Goal: Navigation & Orientation: Find specific page/section

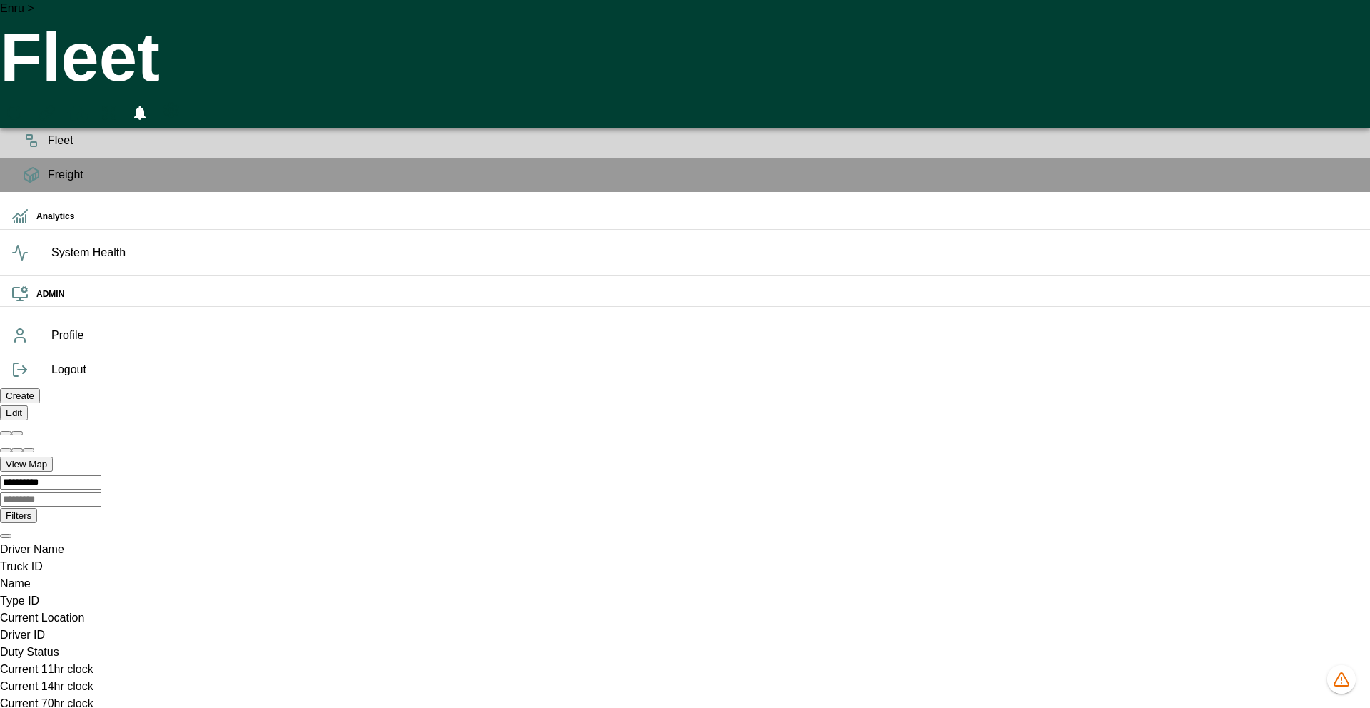
scroll to position [0, 38796]
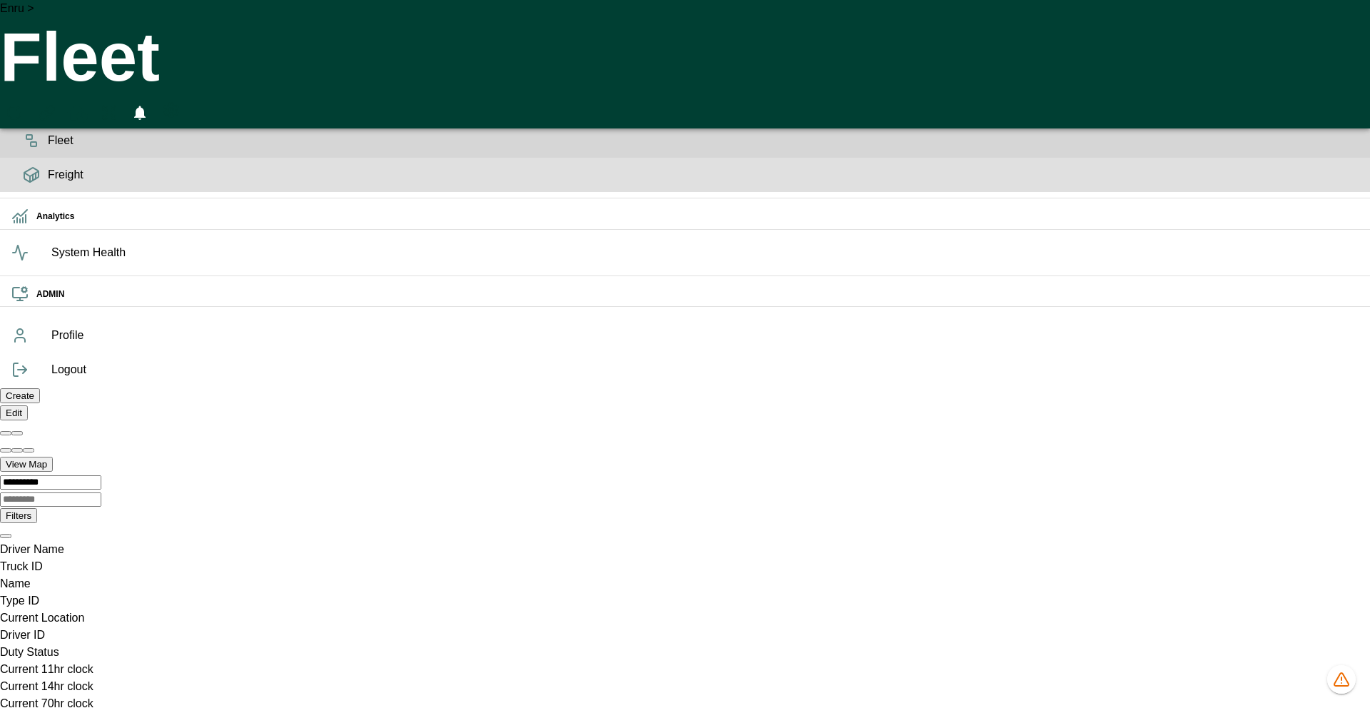
click at [48, 183] on span "Freight" at bounding box center [703, 174] width 1310 height 17
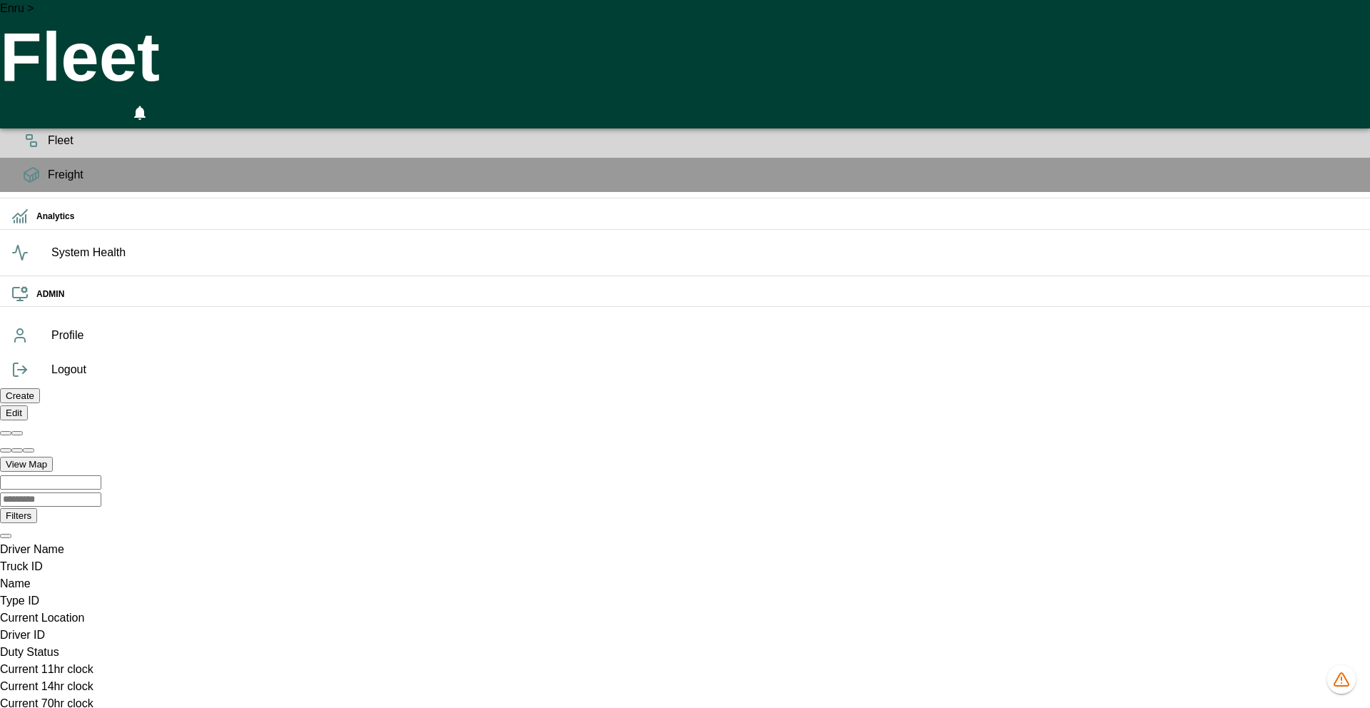
scroll to position [0, 38796]
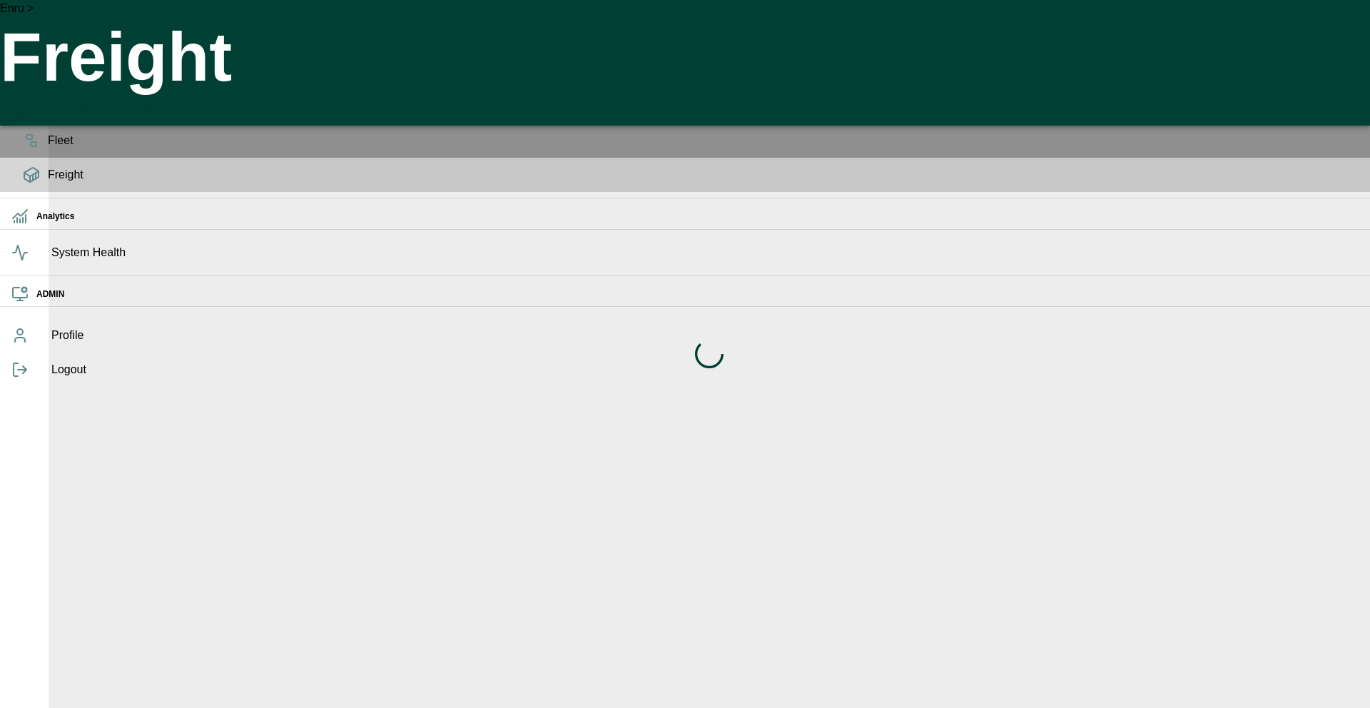
click at [24, 115] on icon at bounding box center [31, 106] width 17 height 17
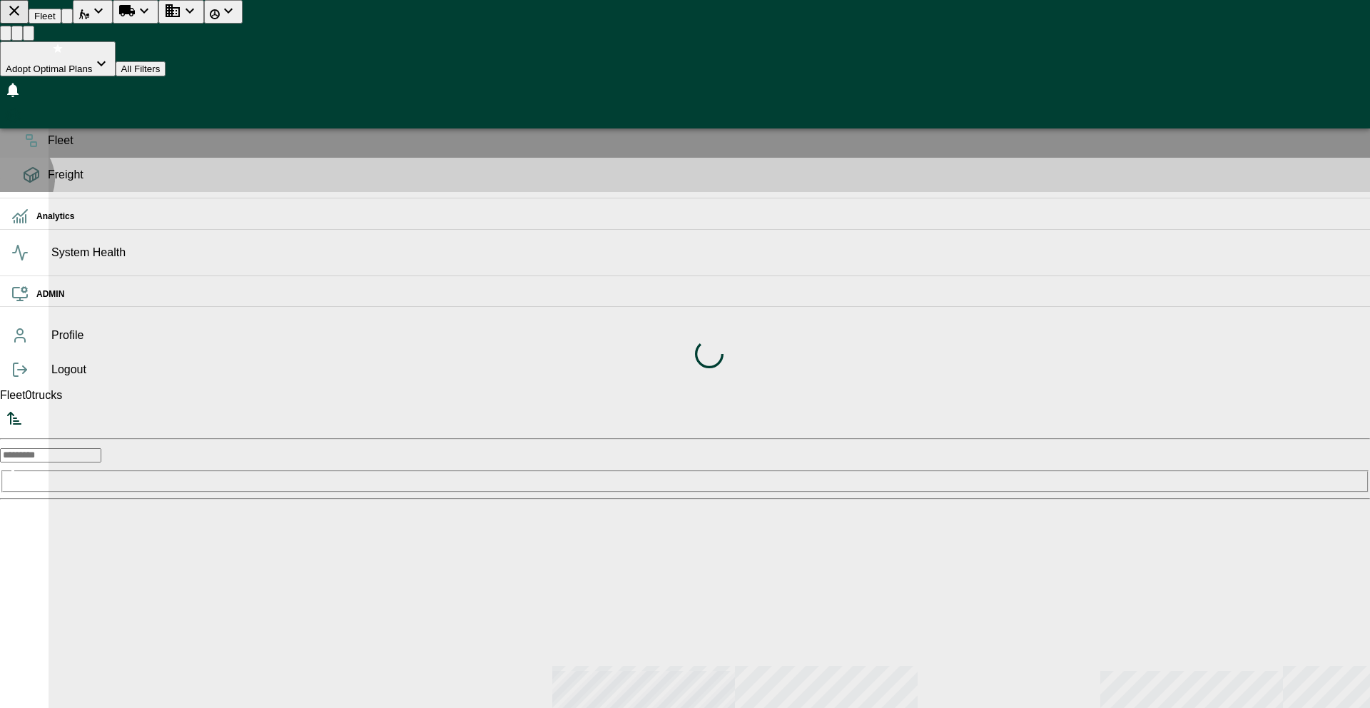
click at [11, 192] on div "Freight" at bounding box center [685, 175] width 1370 height 34
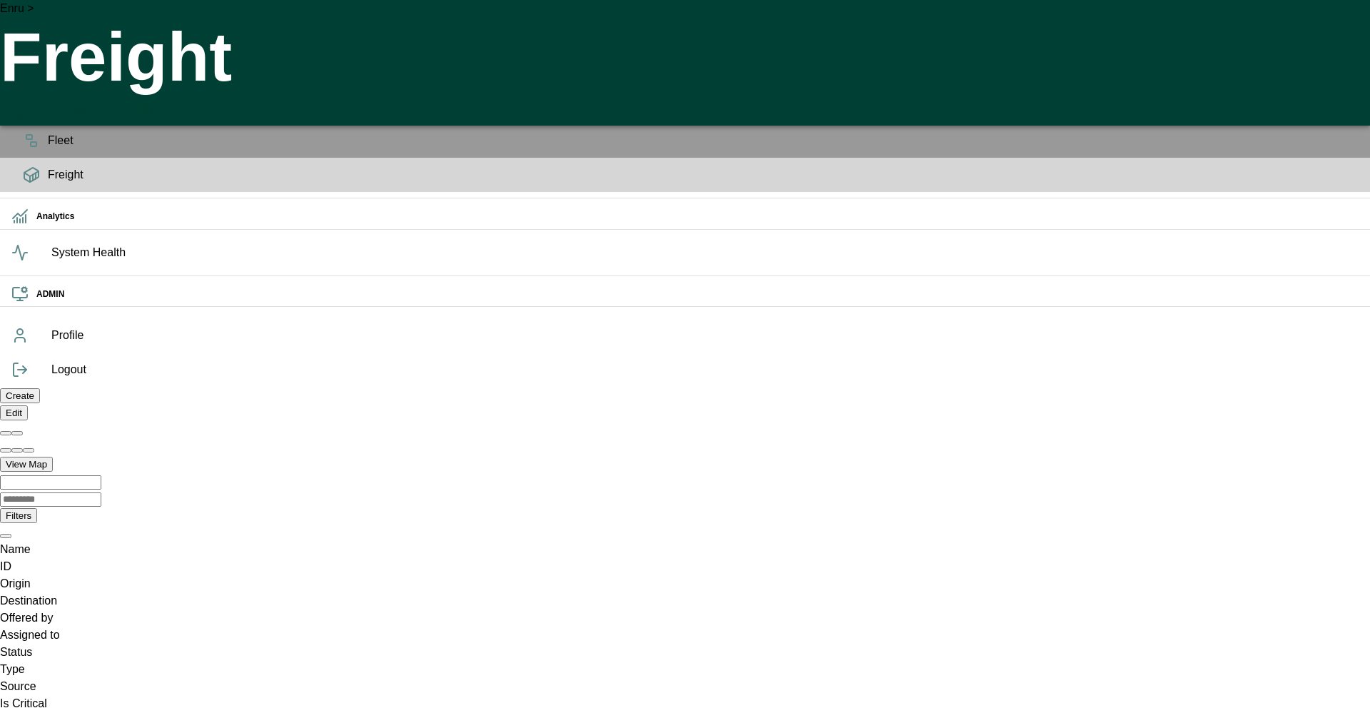
click at [90, 103] on icon "Manual Assignment" at bounding box center [81, 111] width 17 height 17
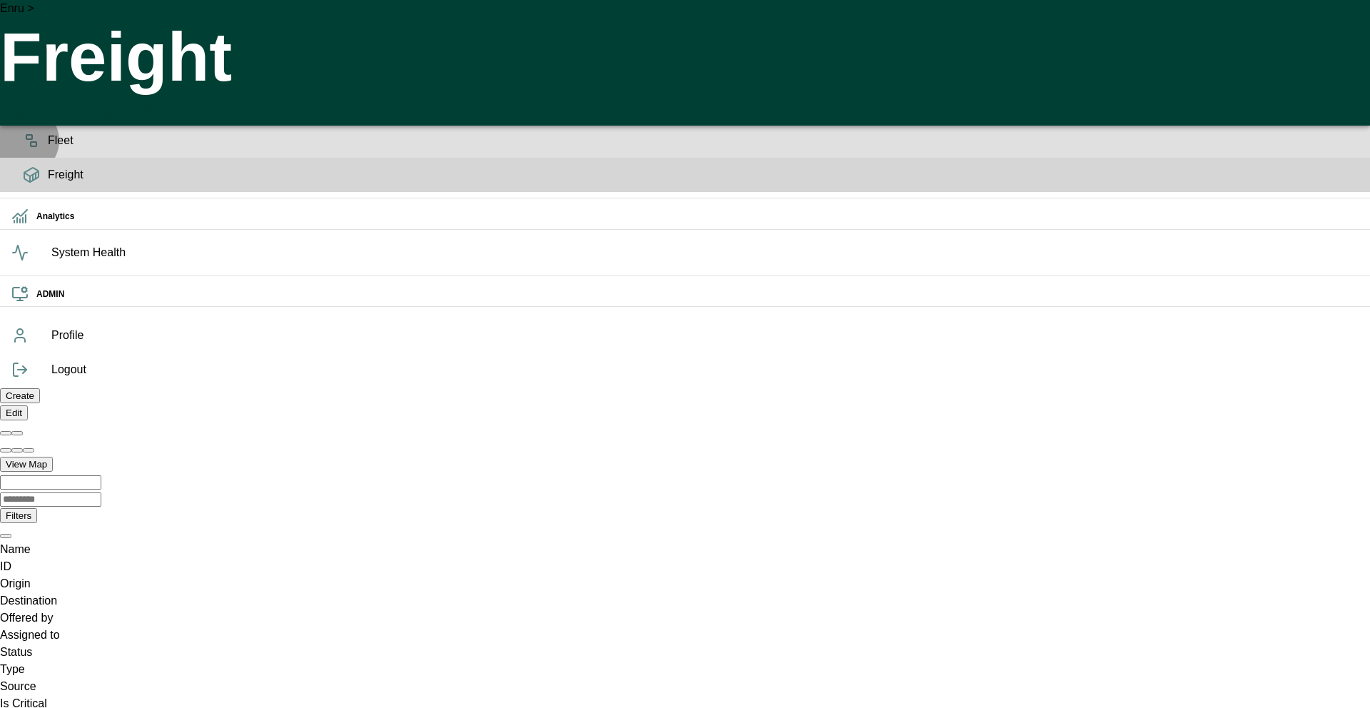
click at [31, 146] on rect at bounding box center [34, 144] width 6 height 4
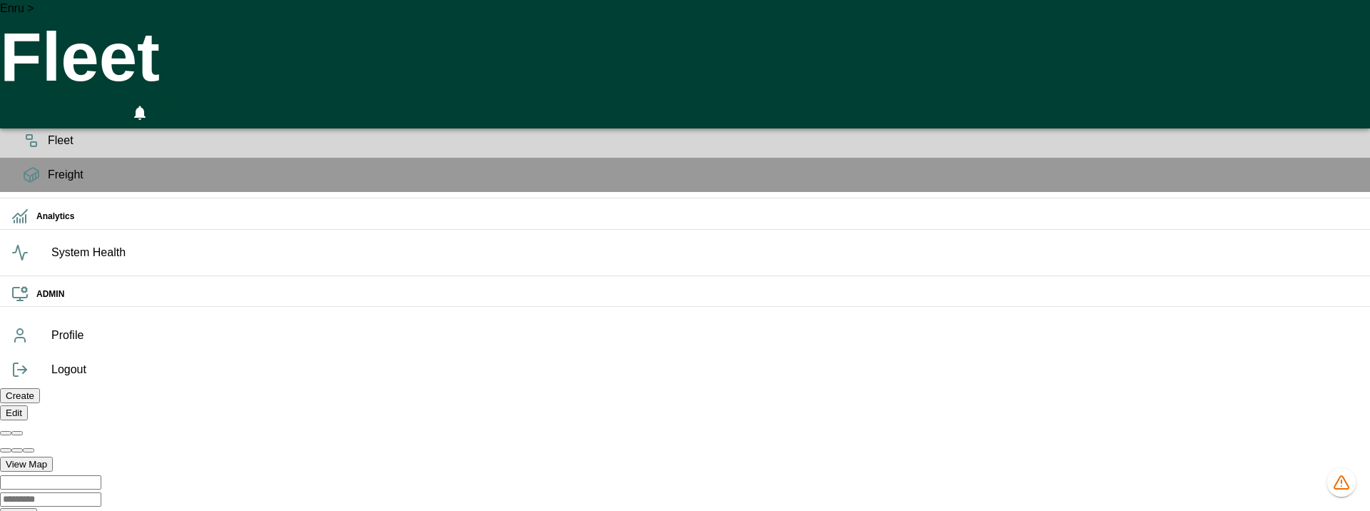
scroll to position [0, 38796]
click at [60, 97] on button "Manual Assignment" at bounding box center [47, 112] width 26 height 31
click at [146, 106] on icon "button" at bounding box center [139, 113] width 11 height 14
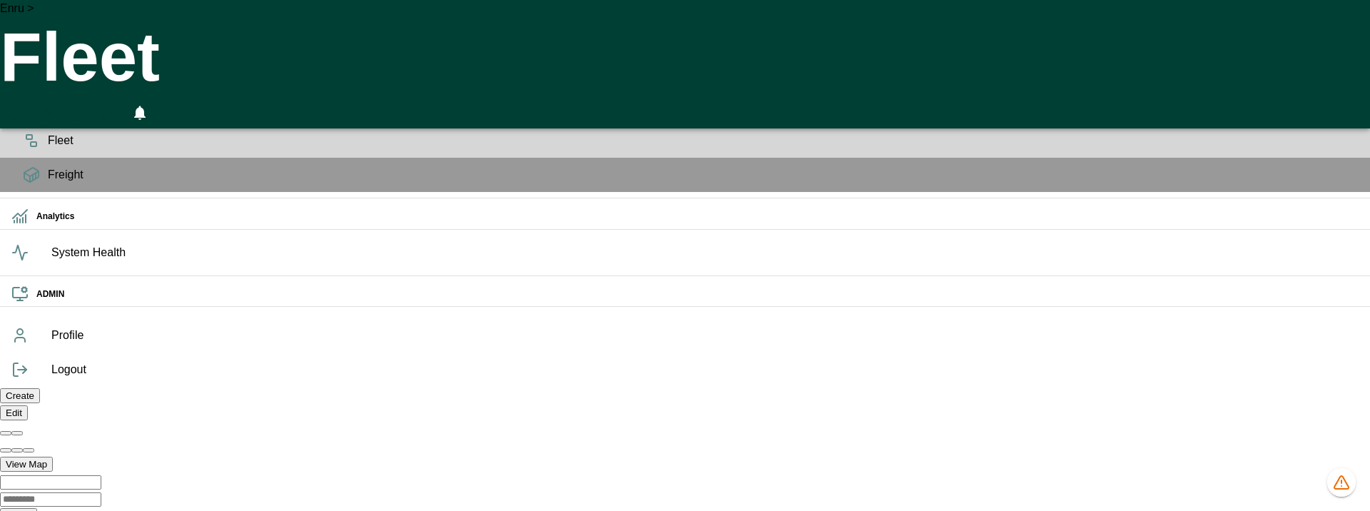
click at [19, 123] on div "Planning" at bounding box center [685, 106] width 1370 height 34
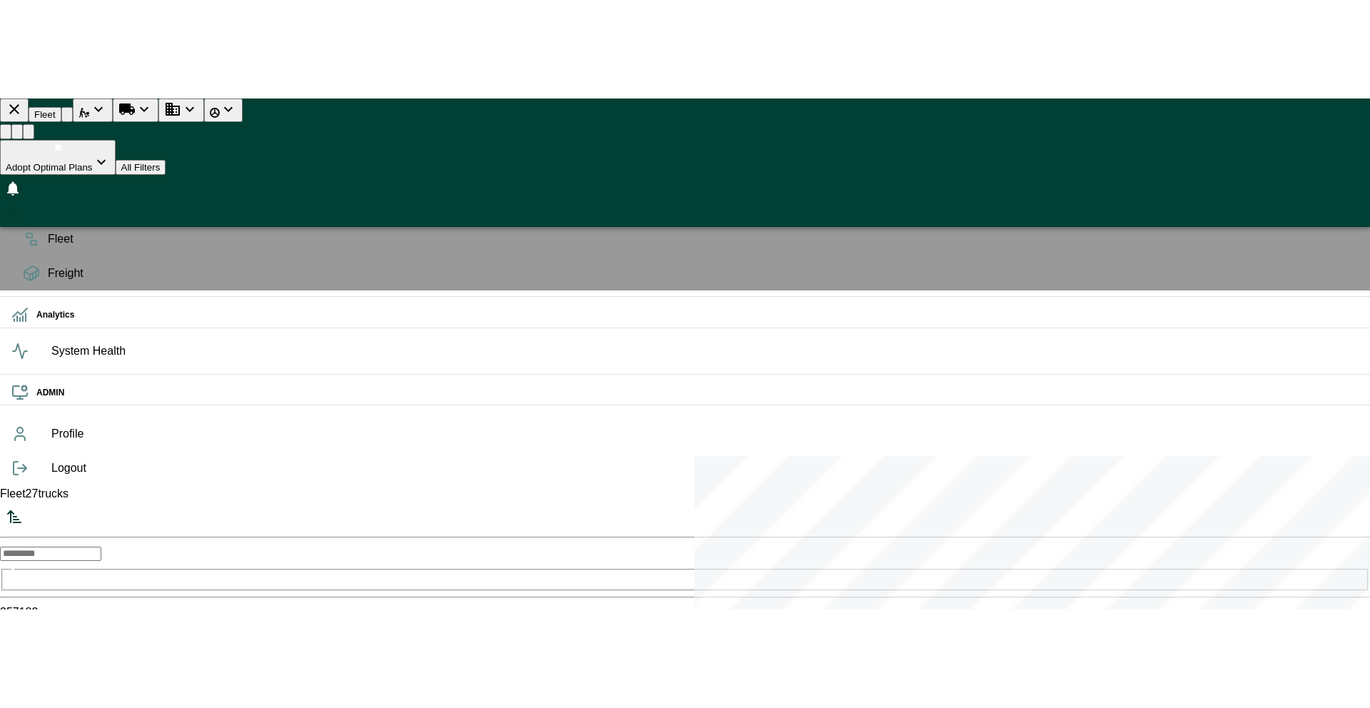
scroll to position [6, 6]
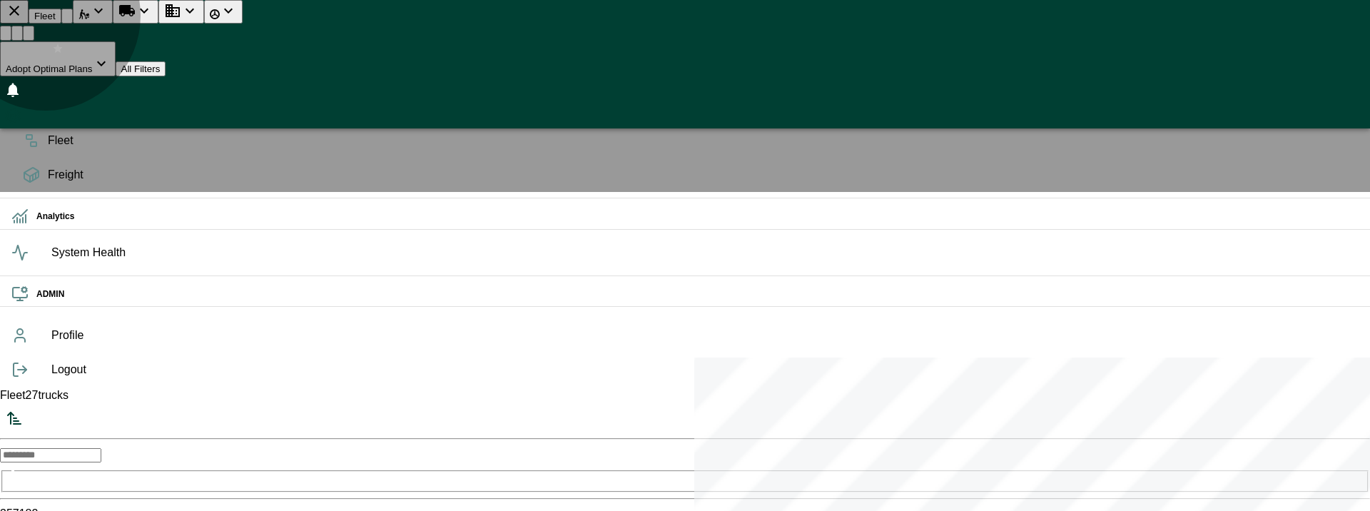
click at [93, 63] on span "Adopt Optimal Plans" at bounding box center [49, 68] width 87 height 11
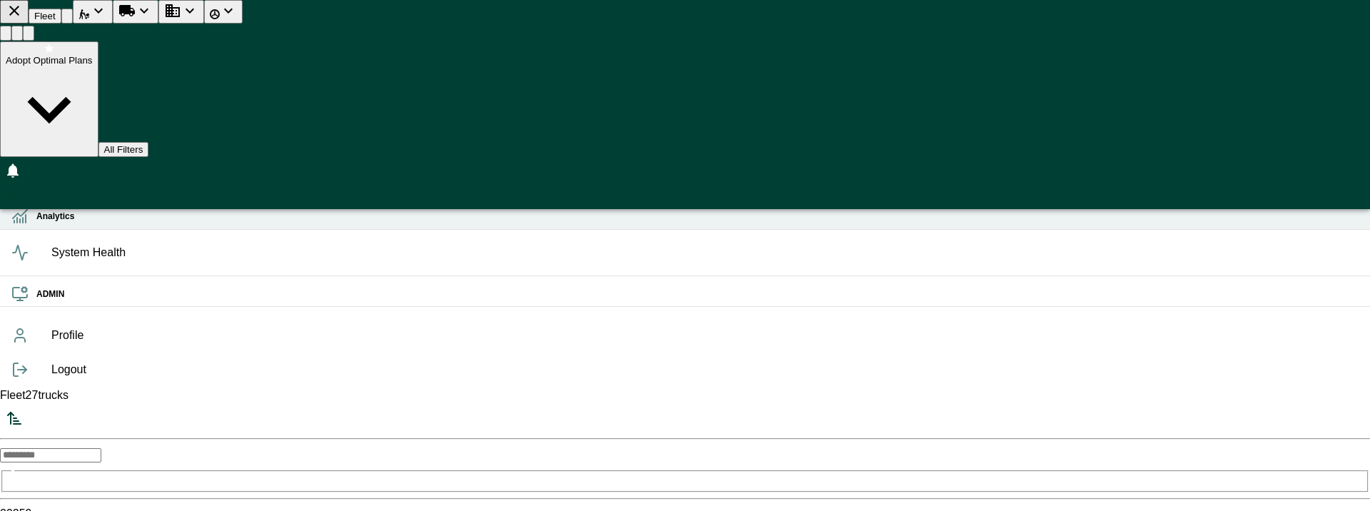
click at [25, 225] on icon at bounding box center [19, 216] width 17 height 17
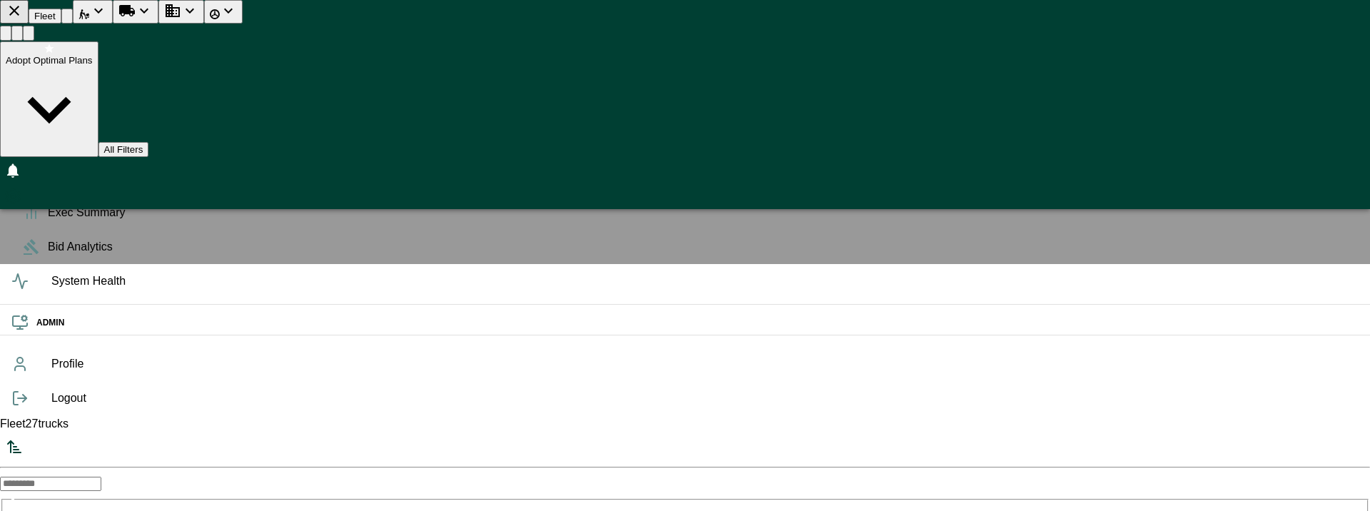
click at [25, 187] on icon at bounding box center [31, 178] width 17 height 17
click at [93, 66] on icon "Adopt Optimal Plans" at bounding box center [49, 109] width 87 height 87
